Goal: Information Seeking & Learning: Find specific page/section

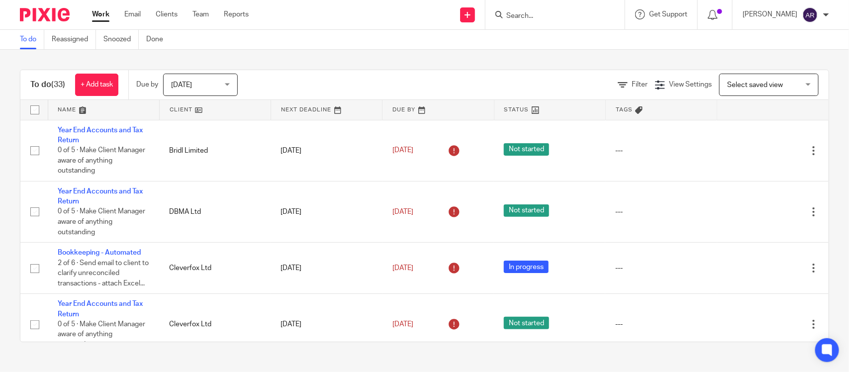
click at [505, 10] on form at bounding box center [558, 14] width 106 height 12
click at [505, 17] on input "Search" at bounding box center [550, 16] width 90 height 9
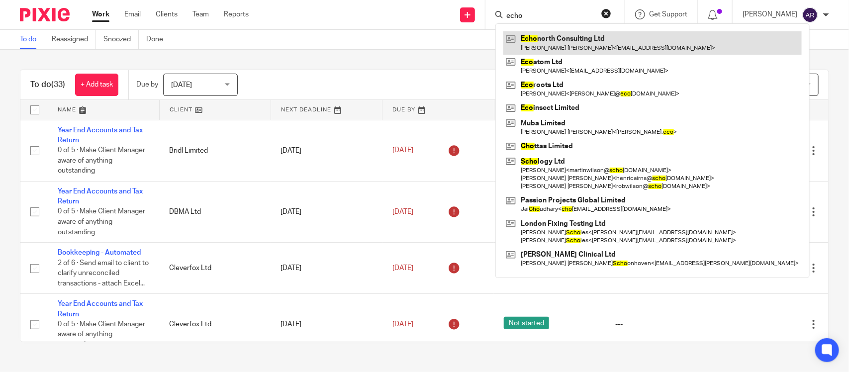
type input "echo"
click at [516, 43] on link at bounding box center [652, 42] width 299 height 23
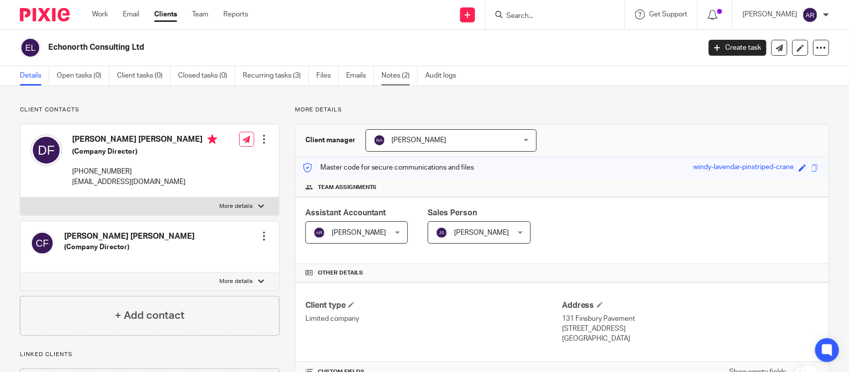
click at [403, 73] on link "Notes (2)" at bounding box center [400, 75] width 36 height 19
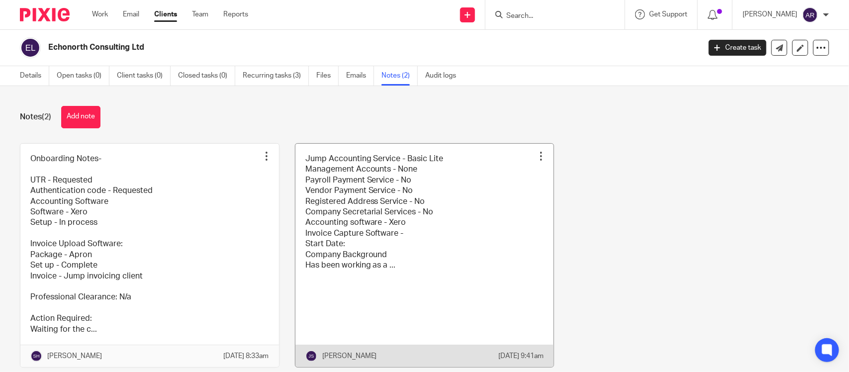
click at [434, 260] on link at bounding box center [425, 255] width 259 height 223
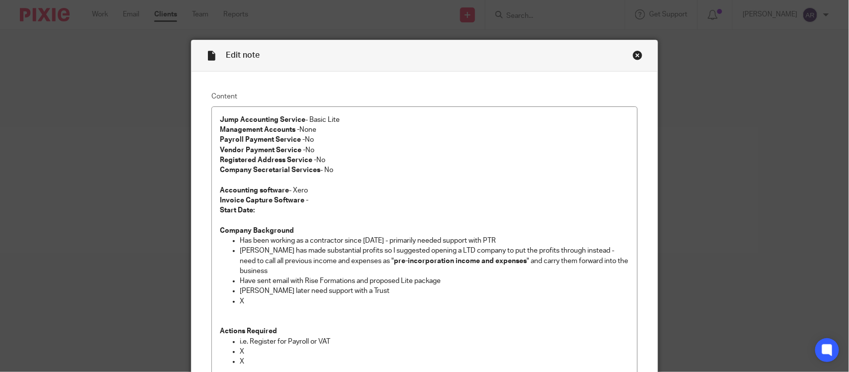
click at [627, 51] on div "Edit note" at bounding box center [425, 55] width 466 height 31
click at [633, 58] on div "Close this dialog window" at bounding box center [638, 55] width 10 height 10
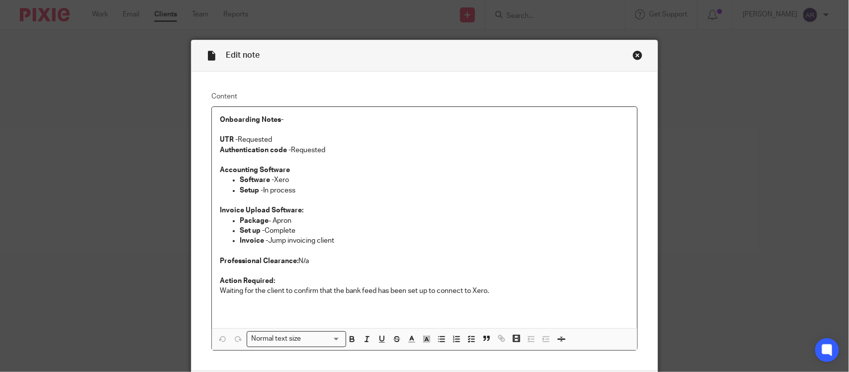
click at [633, 59] on div "Close this dialog window" at bounding box center [638, 55] width 10 height 10
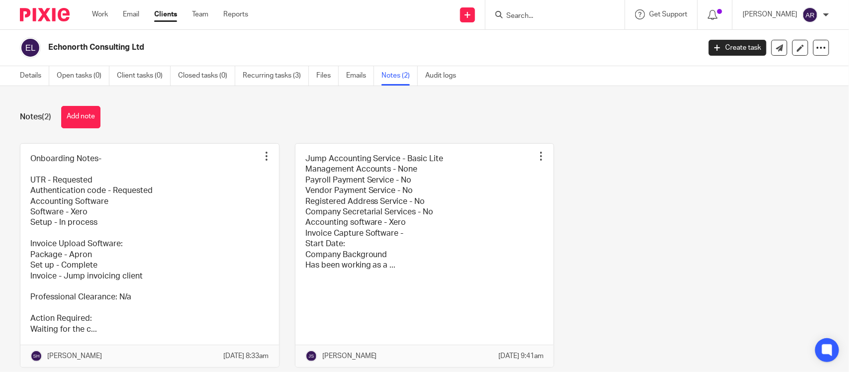
click at [408, 200] on link at bounding box center [425, 255] width 259 height 223
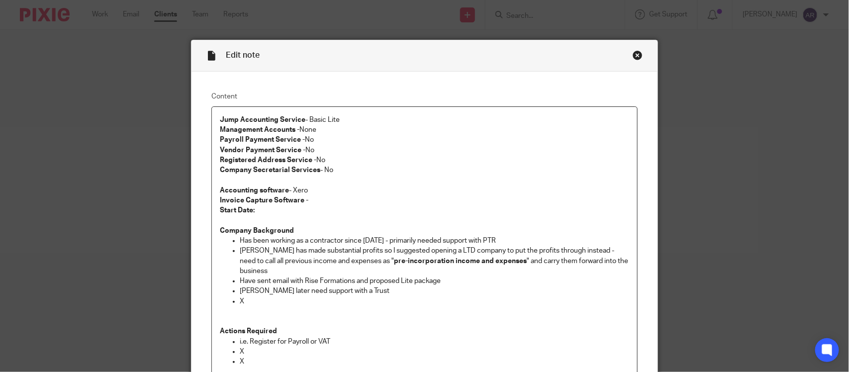
click at [633, 56] on div "Close this dialog window" at bounding box center [638, 55] width 10 height 10
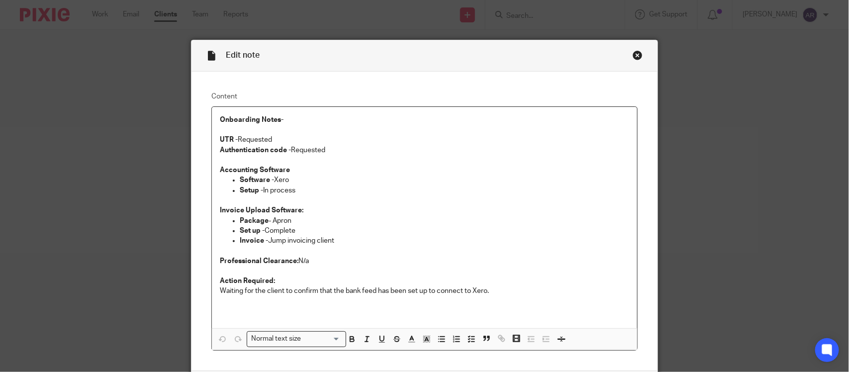
click at [633, 54] on div "Close this dialog window" at bounding box center [638, 55] width 10 height 10
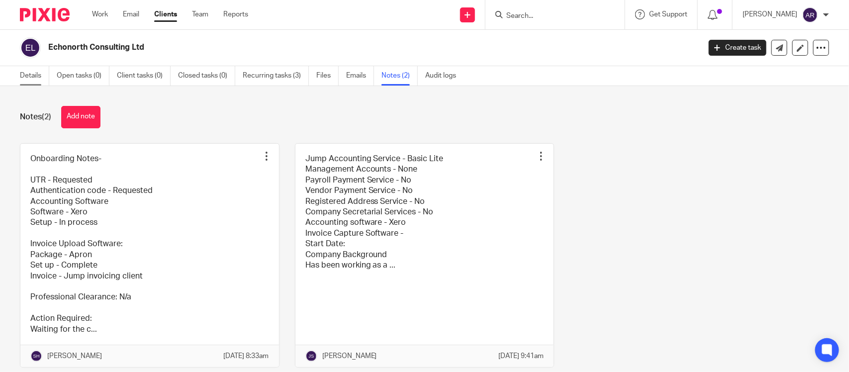
click at [35, 78] on link "Details" at bounding box center [34, 75] width 29 height 19
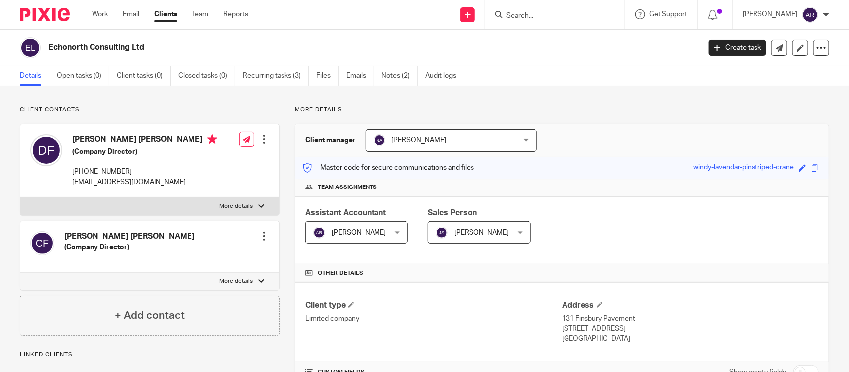
scroll to position [224, 0]
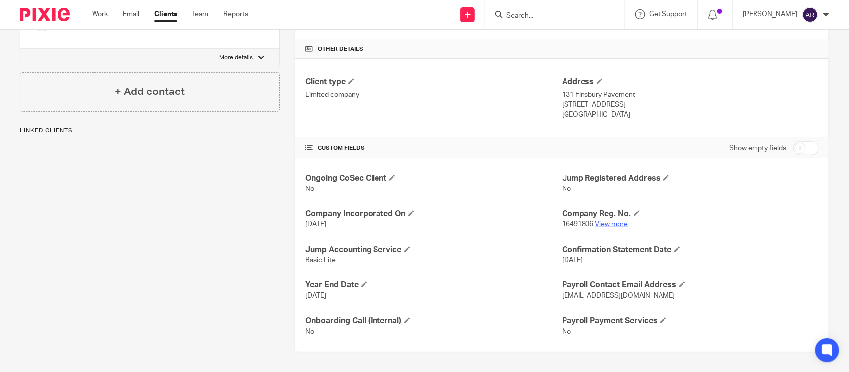
click at [600, 227] on link "View more" at bounding box center [612, 224] width 33 height 7
click at [479, 208] on div "Ongoing CoSec Client No Jump Registered Address No Company Incorporated On 3 Ju…" at bounding box center [562, 255] width 533 height 194
click at [466, 140] on div "CUSTOM FIELDS Show empty fields" at bounding box center [561, 148] width 513 height 20
click at [464, 145] on h4 "CUSTOM FIELDS" at bounding box center [433, 148] width 257 height 8
click at [468, 255] on h4 "Jump Accounting Service" at bounding box center [433, 250] width 257 height 10
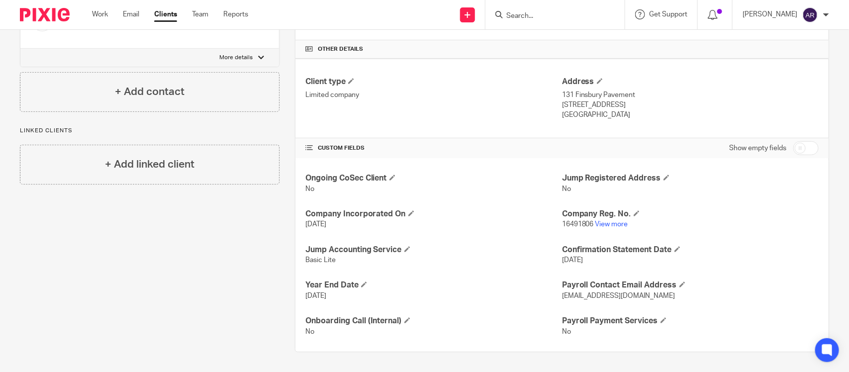
click at [269, 260] on div "Client contacts Catherine Hannah Frye (Company Director) Edit contact Create cl…" at bounding box center [141, 117] width 275 height 470
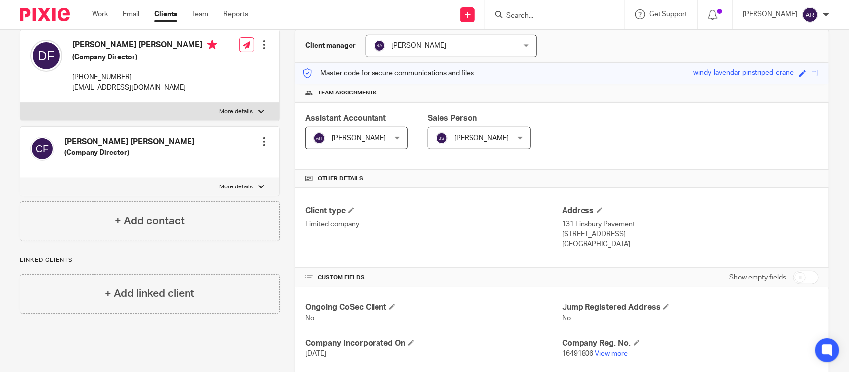
scroll to position [0, 0]
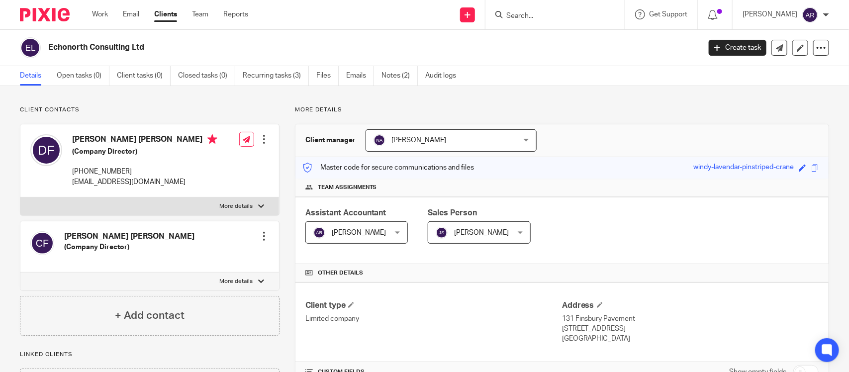
click at [269, 106] on p "Client contacts" at bounding box center [150, 110] width 260 height 8
drag, startPoint x: 286, startPoint y: 109, endPoint x: 347, endPoint y: 109, distance: 60.7
click at [347, 109] on div "More details Client manager Nimra Amin Nimra Amin Aashish A Abinandhana P.K Abi…" at bounding box center [555, 341] width 550 height 470
click at [347, 109] on p "More details" at bounding box center [562, 110] width 534 height 8
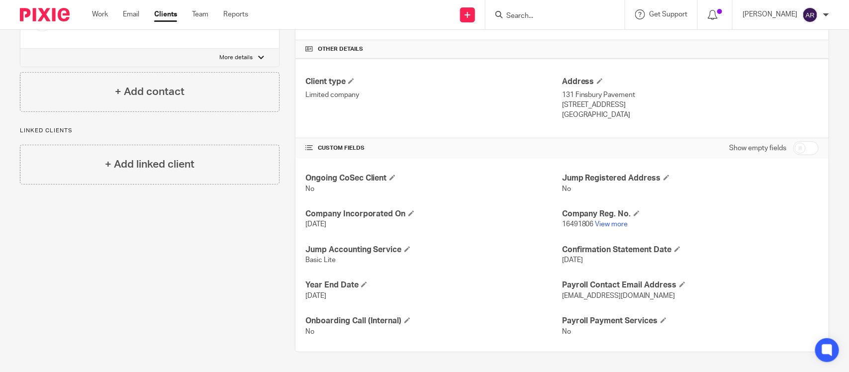
click at [259, 232] on div "Client contacts Catherine Hannah Frye (Company Director) Edit contact Create cl…" at bounding box center [141, 117] width 275 height 470
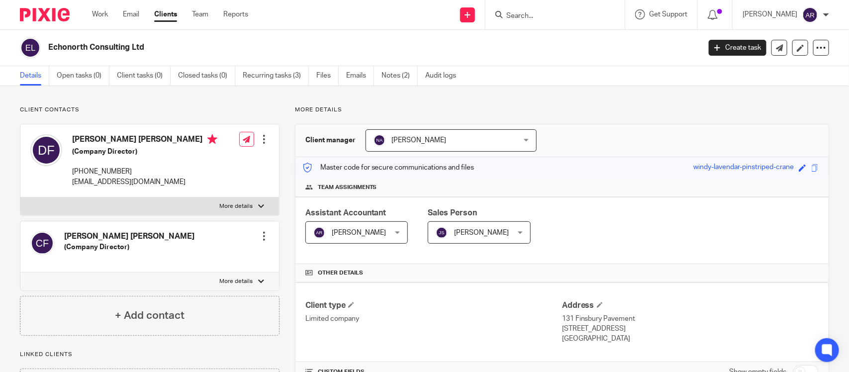
click at [275, 106] on p "Client contacts" at bounding box center [150, 110] width 260 height 8
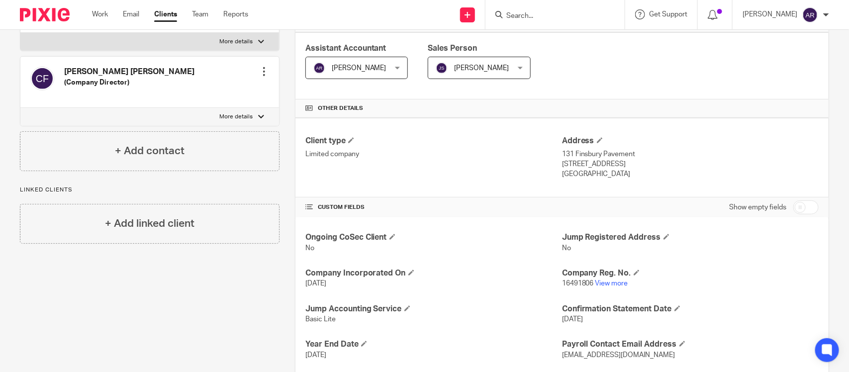
scroll to position [224, 0]
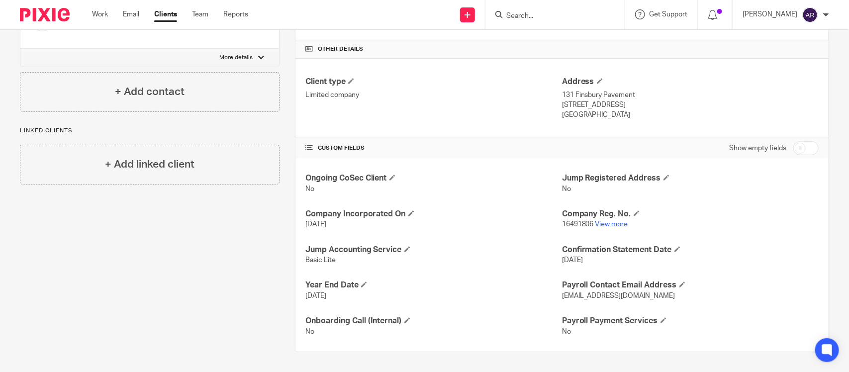
click at [269, 135] on div "Linked clients + Add linked client" at bounding box center [150, 156] width 260 height 58
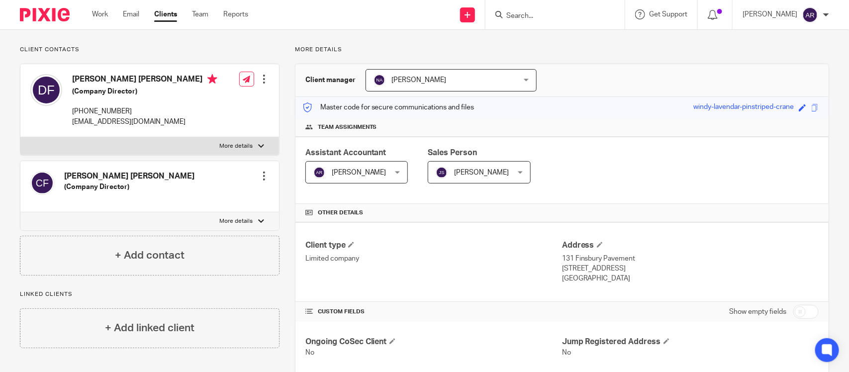
scroll to position [0, 0]
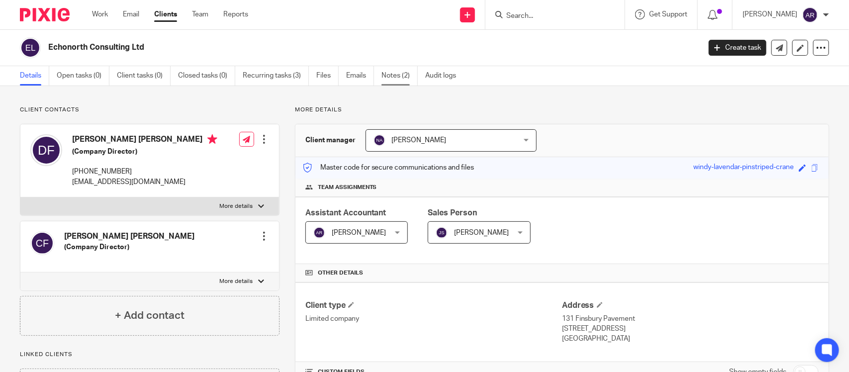
click at [406, 75] on link "Notes (2)" at bounding box center [400, 75] width 36 height 19
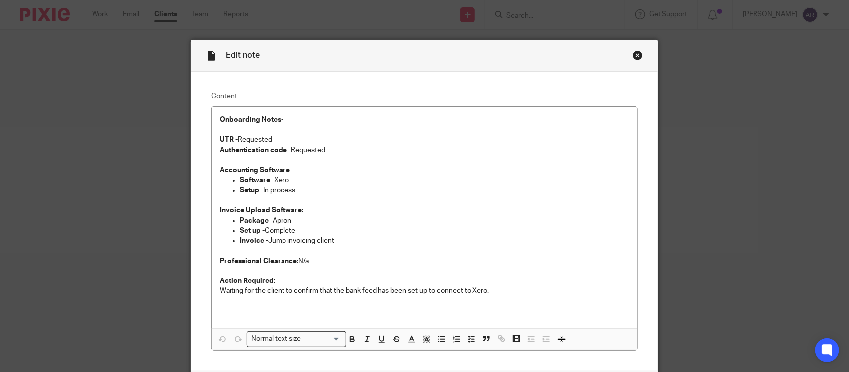
click at [633, 58] on div "Close this dialog window" at bounding box center [638, 55] width 10 height 10
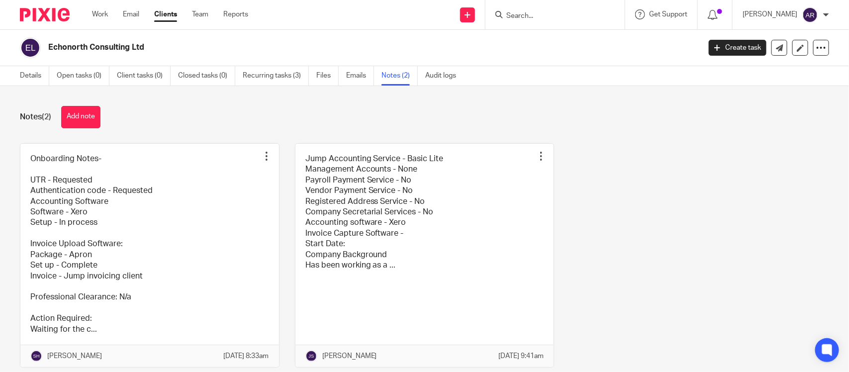
click at [183, 118] on div "Notes (2) Add note" at bounding box center [424, 117] width 809 height 22
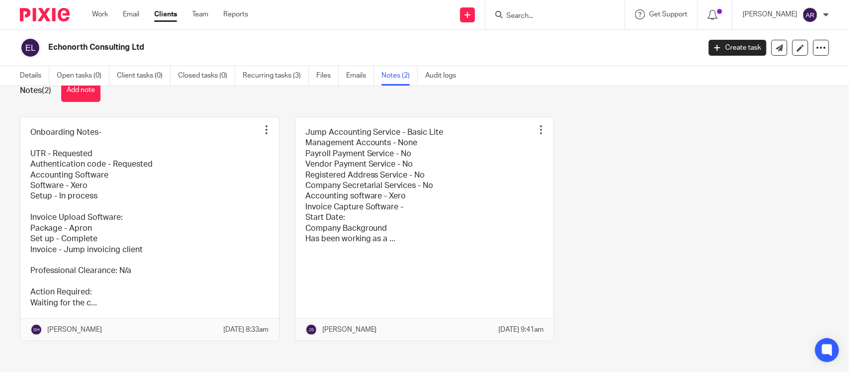
scroll to position [41, 0]
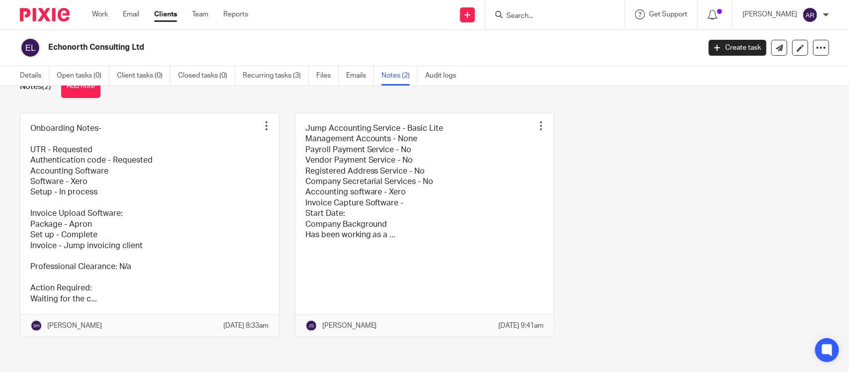
click at [615, 225] on div "Onboarding Notes- UTR - Requested Authentication code - Requested Accounting So…" at bounding box center [416, 232] width 825 height 239
click at [637, 153] on div "Onboarding Notes- UTR - Requested Authentication code - Requested Accounting So…" at bounding box center [416, 232] width 825 height 239
drag, startPoint x: 48, startPoint y: 48, endPoint x: 155, endPoint y: 63, distance: 108.4
click at [154, 63] on div "Echonorth Consulting Ltd Create task Update from Companies House Export data Me…" at bounding box center [424, 48] width 849 height 36
copy h2 "Echonorth Consulting Ltd"
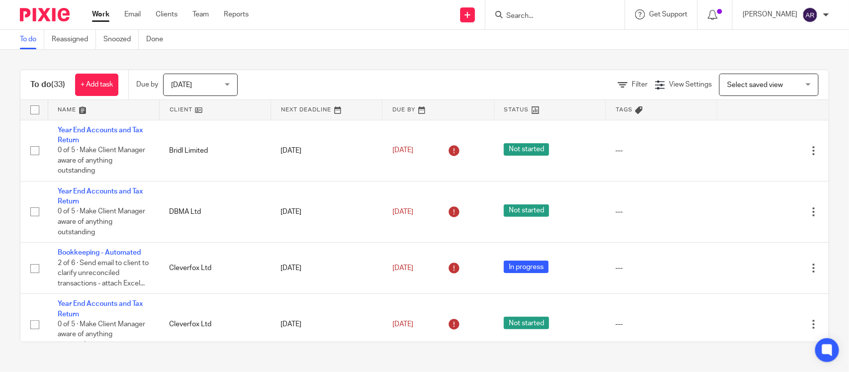
click at [443, 61] on div "To do (33) + Add task Due by Today Today Today Tomorrow This week Next week Thi…" at bounding box center [424, 206] width 849 height 312
click at [505, 16] on input "Search" at bounding box center [550, 16] width 90 height 9
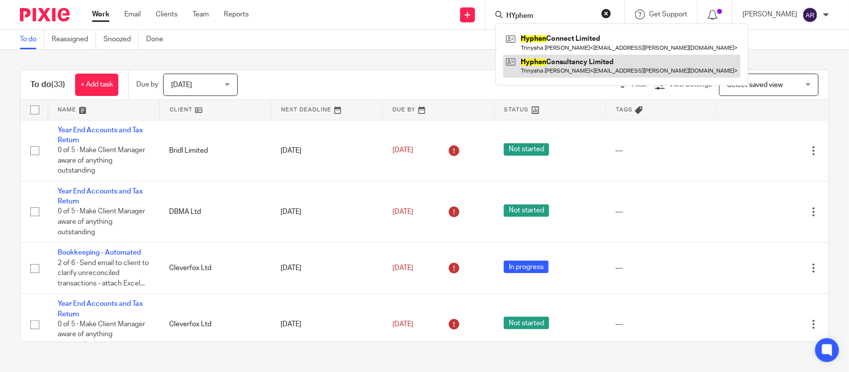
type input "HYphem"
click at [571, 71] on link at bounding box center [621, 66] width 237 height 23
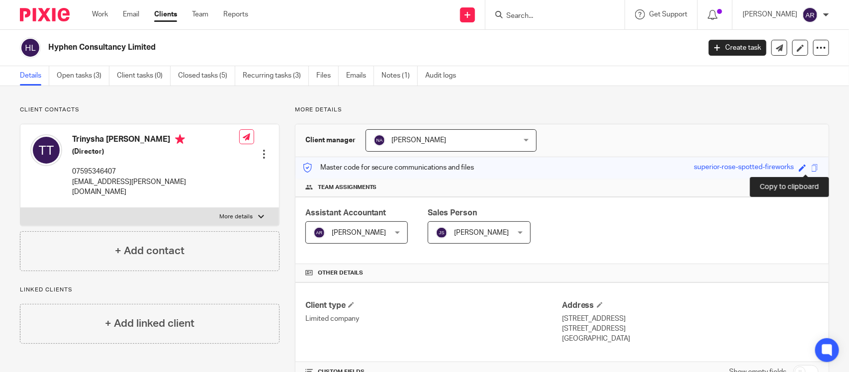
click at [811, 168] on span at bounding box center [814, 167] width 7 height 7
